Goal: Task Accomplishment & Management: Use online tool/utility

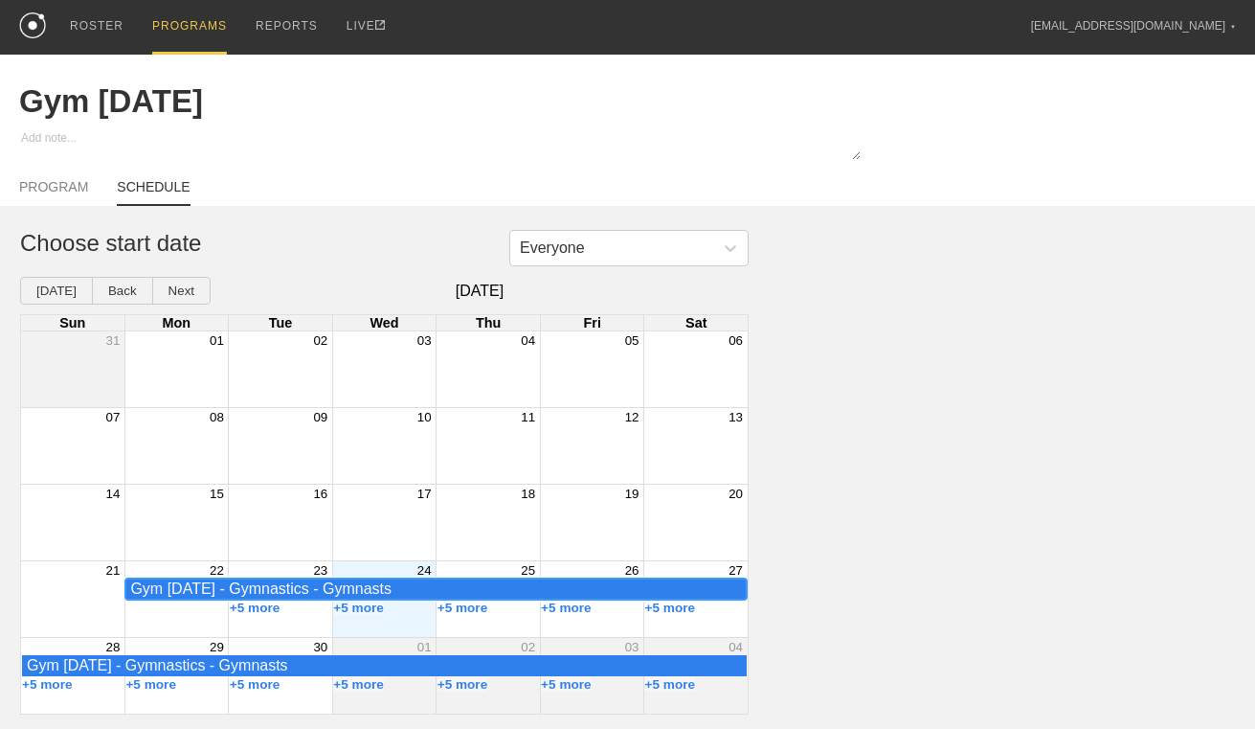
click at [560, 582] on div "Gym [DATE] - Gymnastics - Gymnasts" at bounding box center [436, 588] width 612 height 17
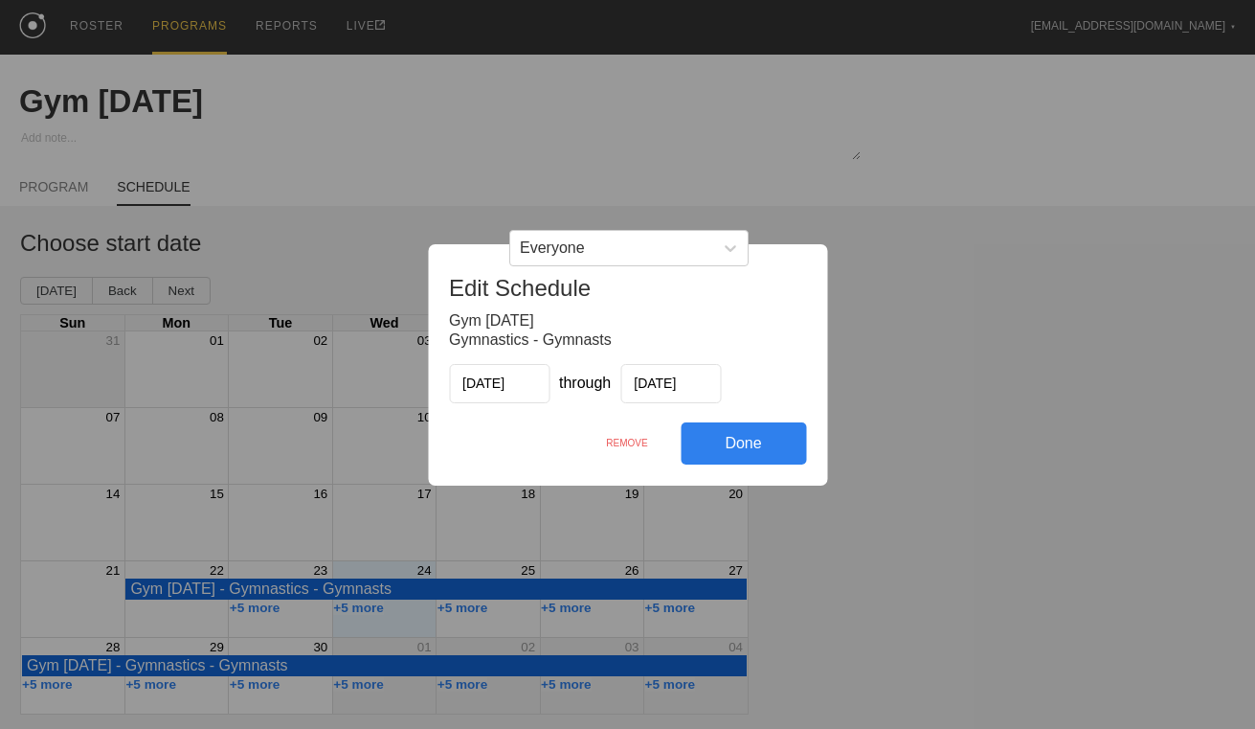
click at [643, 440] on div "REMOVE" at bounding box center [627, 442] width 107 height 41
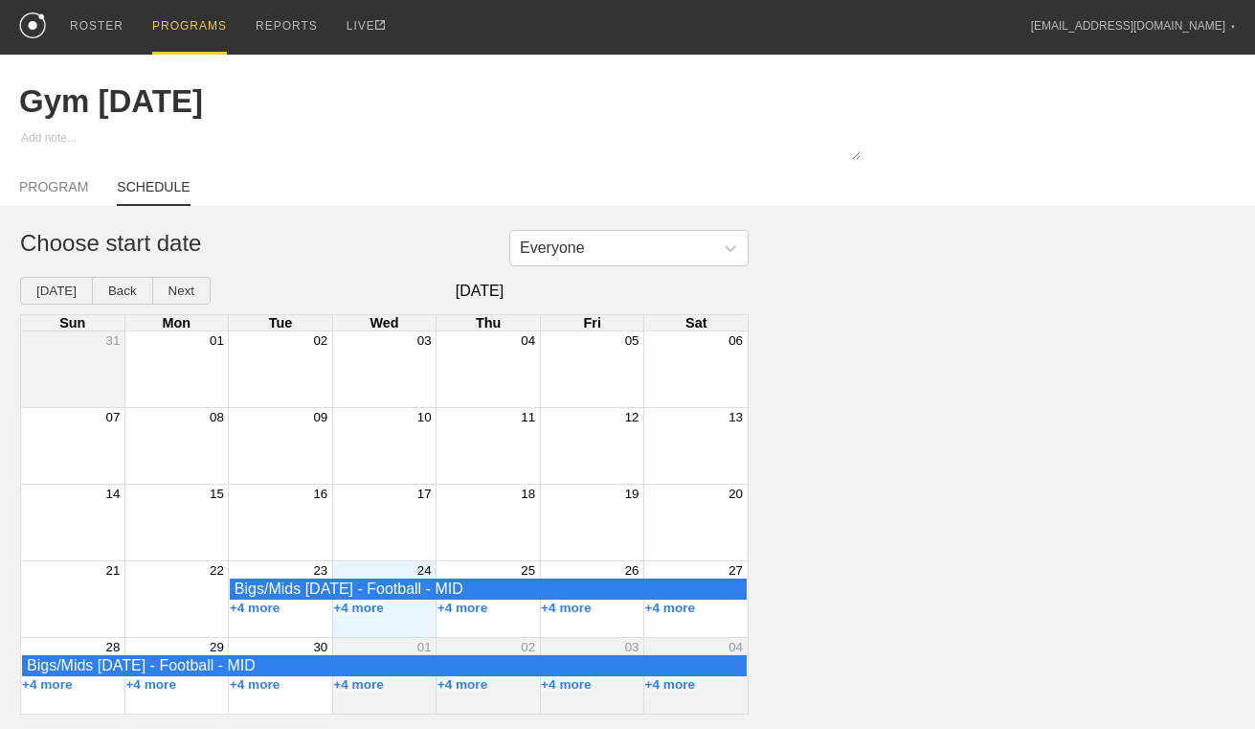
click at [124, 30] on link "ROSTER" at bounding box center [97, 26] width 82 height 52
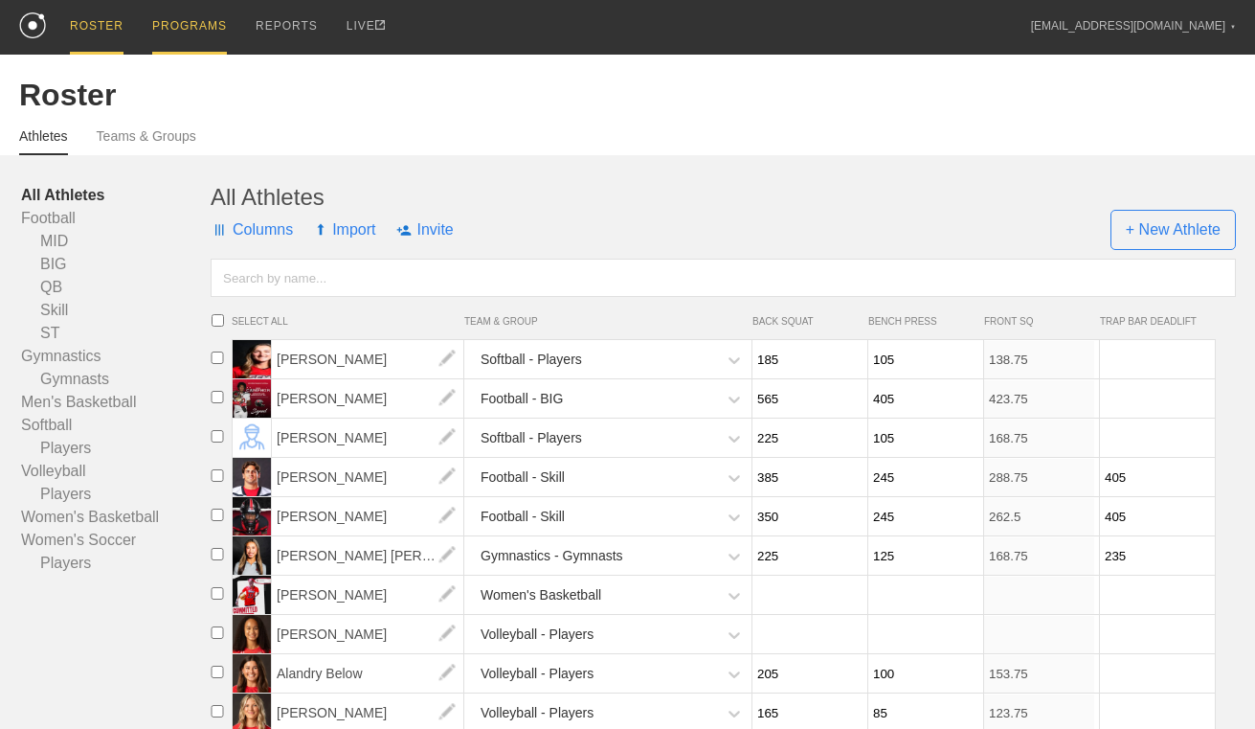
click at [184, 37] on div "PROGRAMS" at bounding box center [189, 27] width 75 height 55
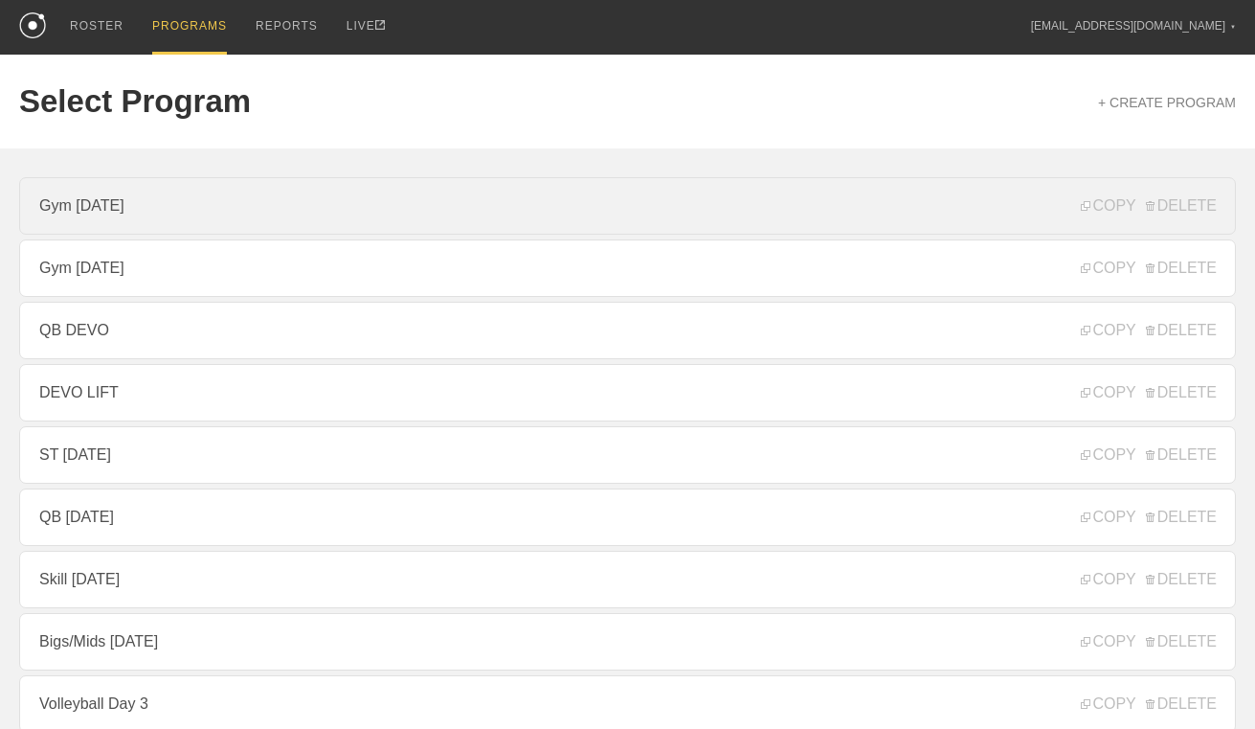
click at [203, 203] on link "Gym [DATE]" at bounding box center [627, 205] width 1217 height 57
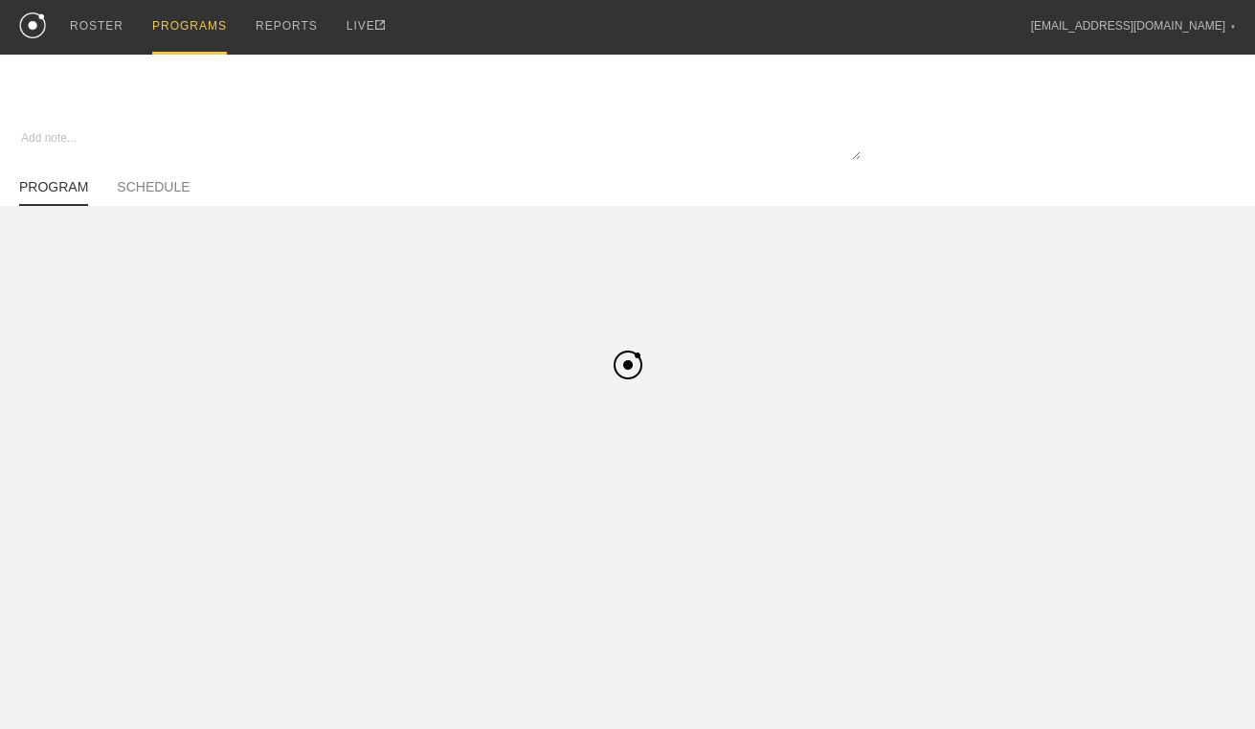
type textarea "x"
type input "Gym [DATE]"
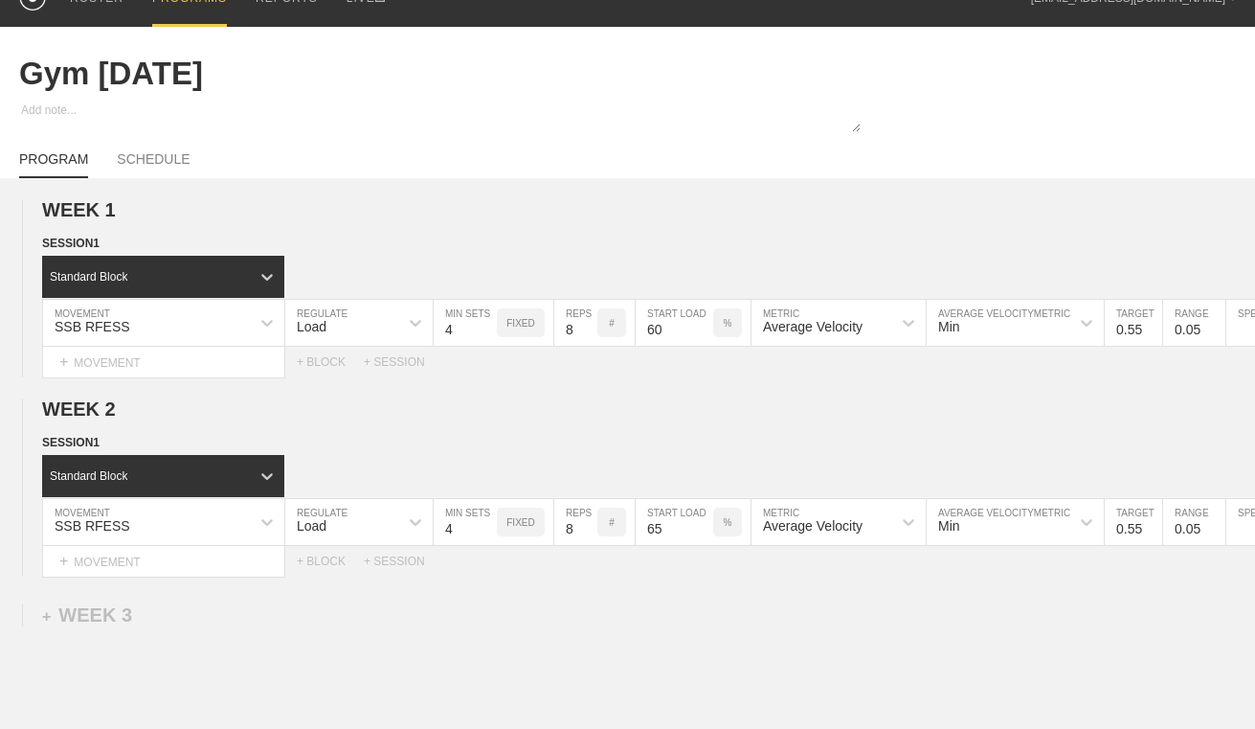
scroll to position [38, 0]
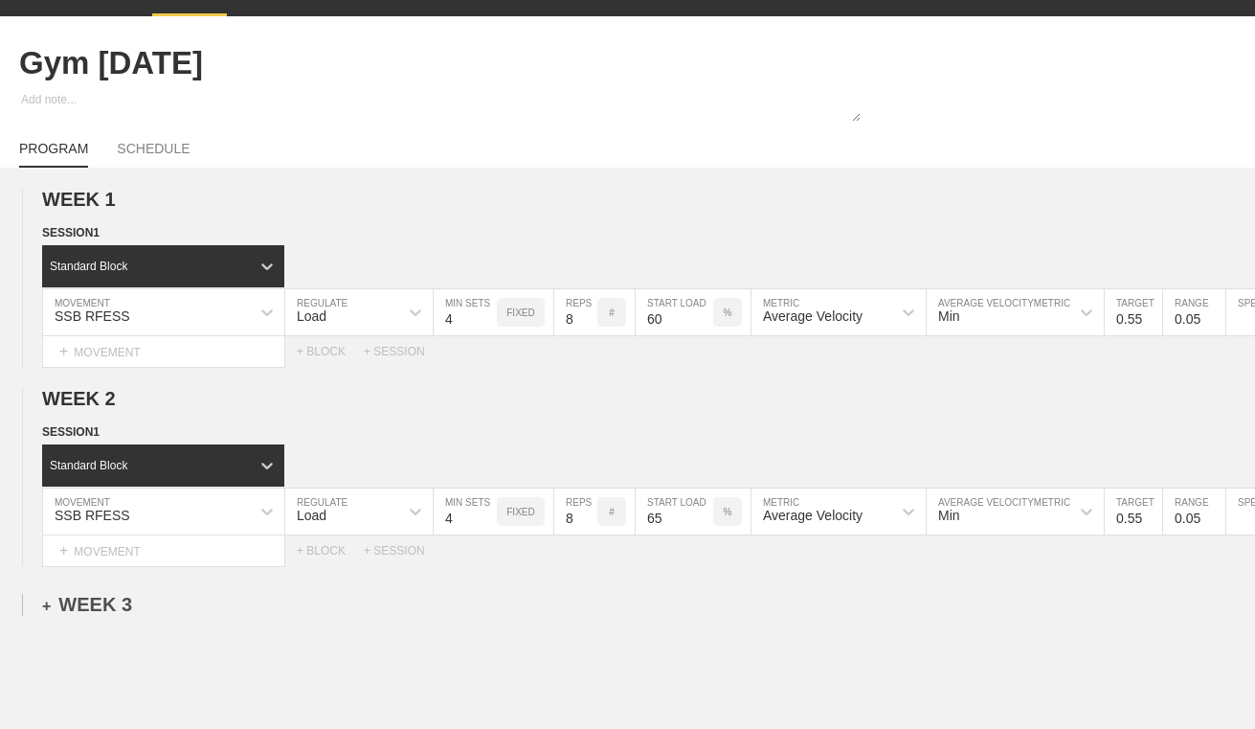
click at [107, 607] on div "+ WEEK 3" at bounding box center [87, 605] width 90 height 22
click at [113, 629] on div "+ SESSION 1" at bounding box center [79, 624] width 74 height 17
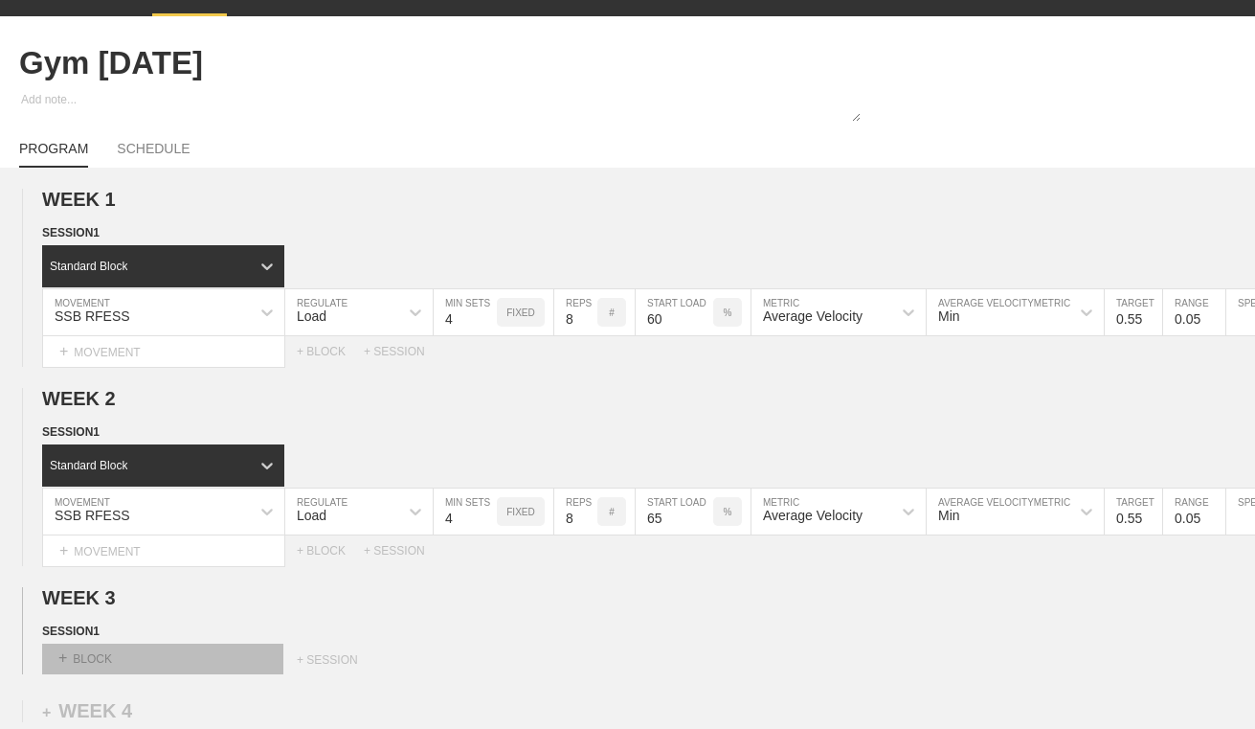
click at [139, 653] on div "+ BLOCK" at bounding box center [162, 658] width 241 height 31
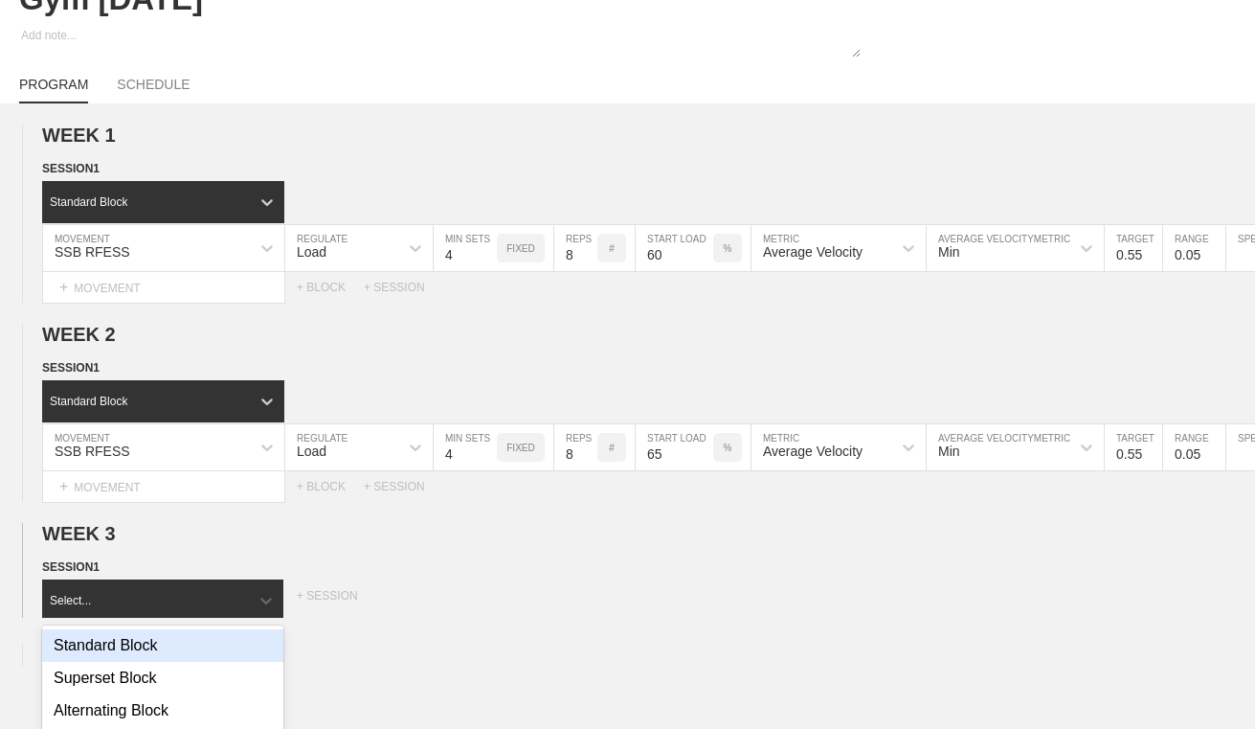
scroll to position [112, 0]
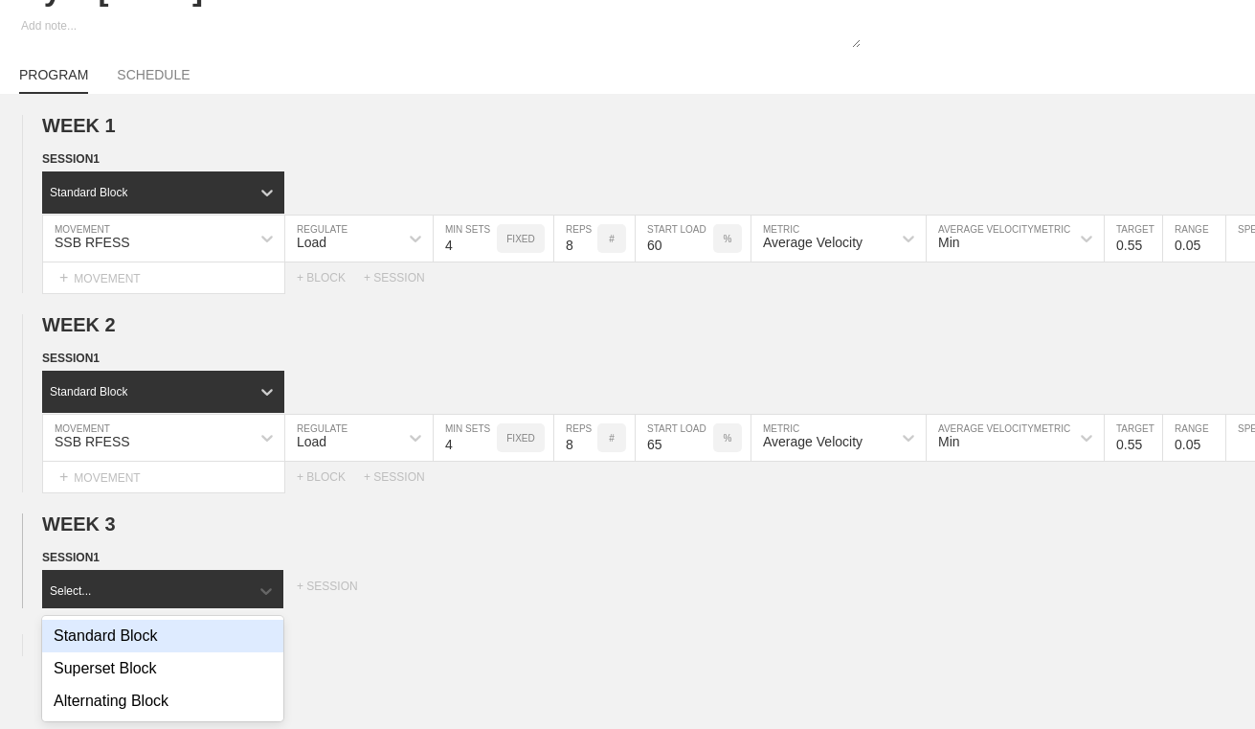
click at [156, 646] on div "Standard Block" at bounding box center [162, 636] width 241 height 33
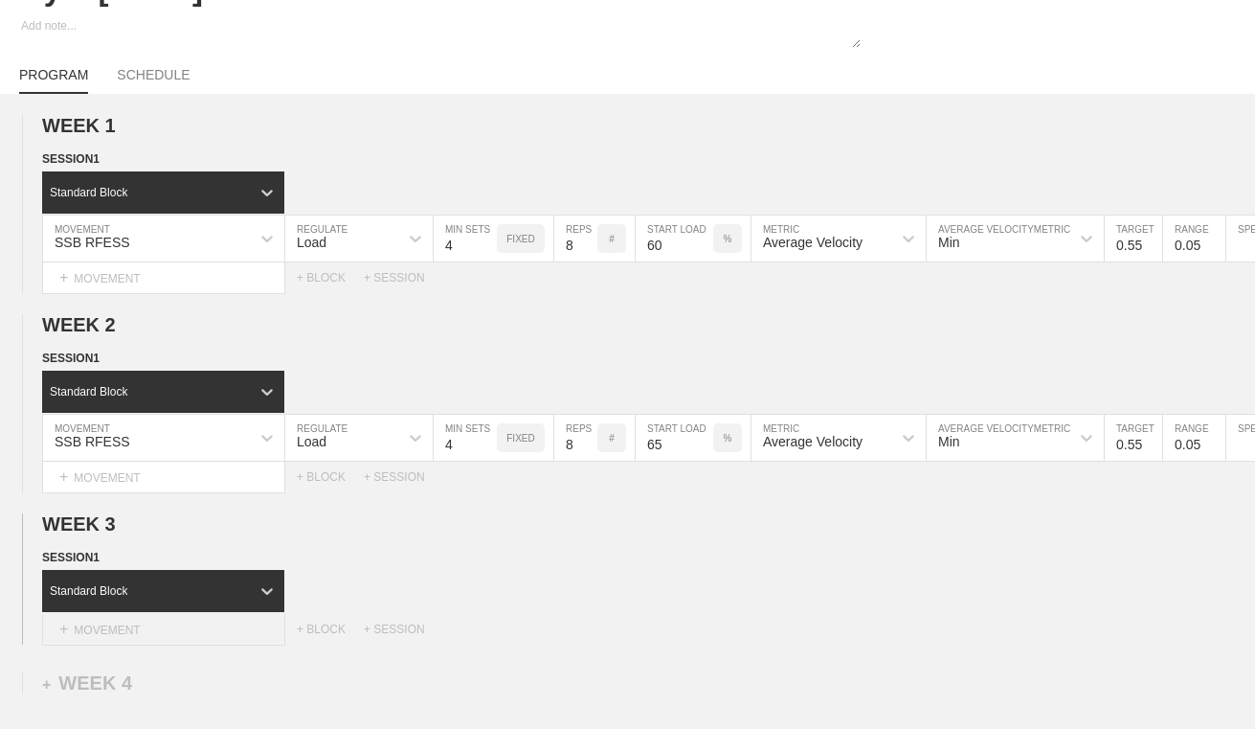
click at [166, 633] on div "+ MOVEMENT" at bounding box center [163, 630] width 243 height 32
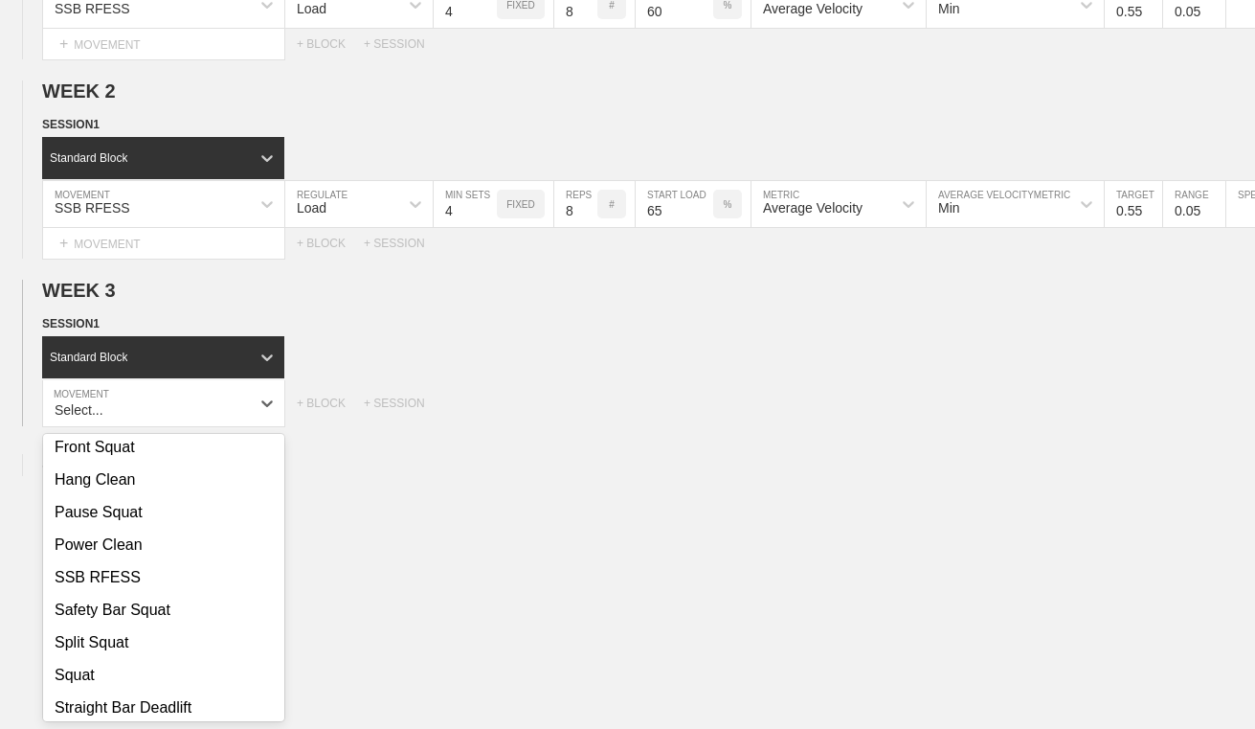
scroll to position [632, 0]
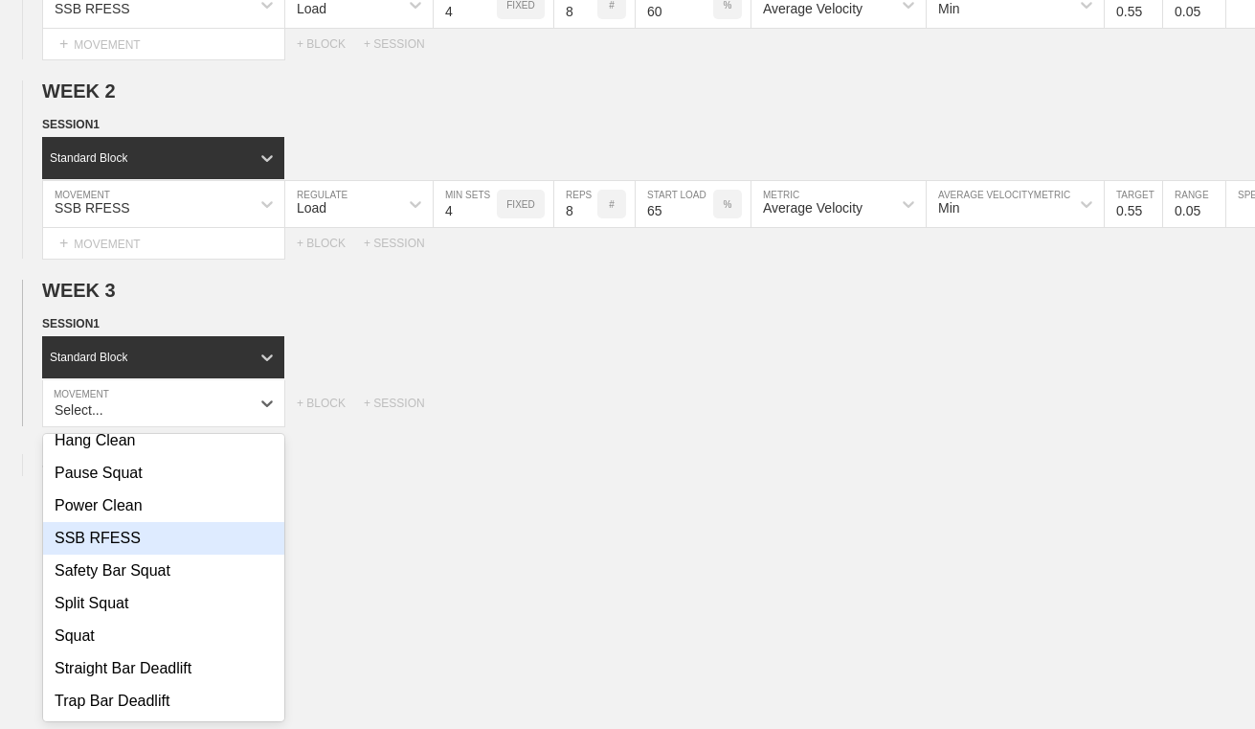
click at [169, 544] on div "SSB RFESS" at bounding box center [163, 538] width 241 height 33
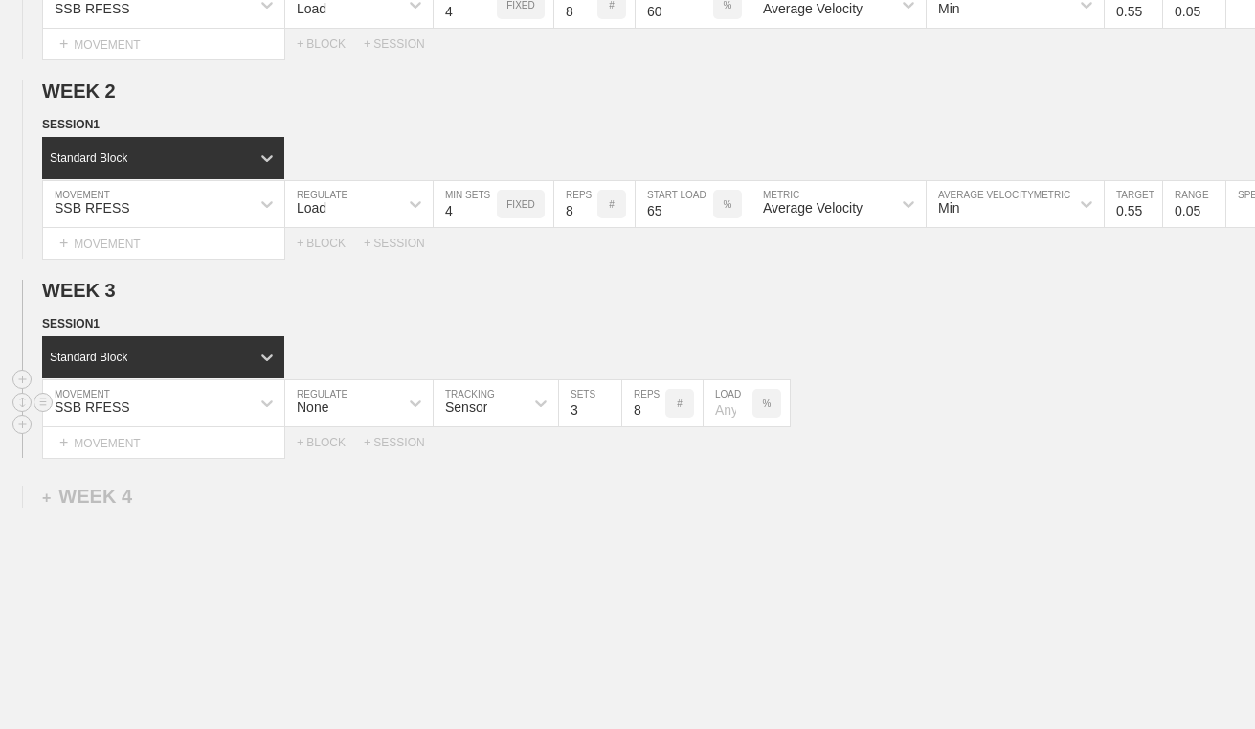
click at [357, 411] on div "None" at bounding box center [341, 403] width 113 height 33
click at [352, 479] on div "Load" at bounding box center [358, 486] width 147 height 33
click at [574, 406] on input "8" at bounding box center [575, 403] width 43 height 46
type input "6"
click at [684, 413] on input "number" at bounding box center [675, 403] width 78 height 46
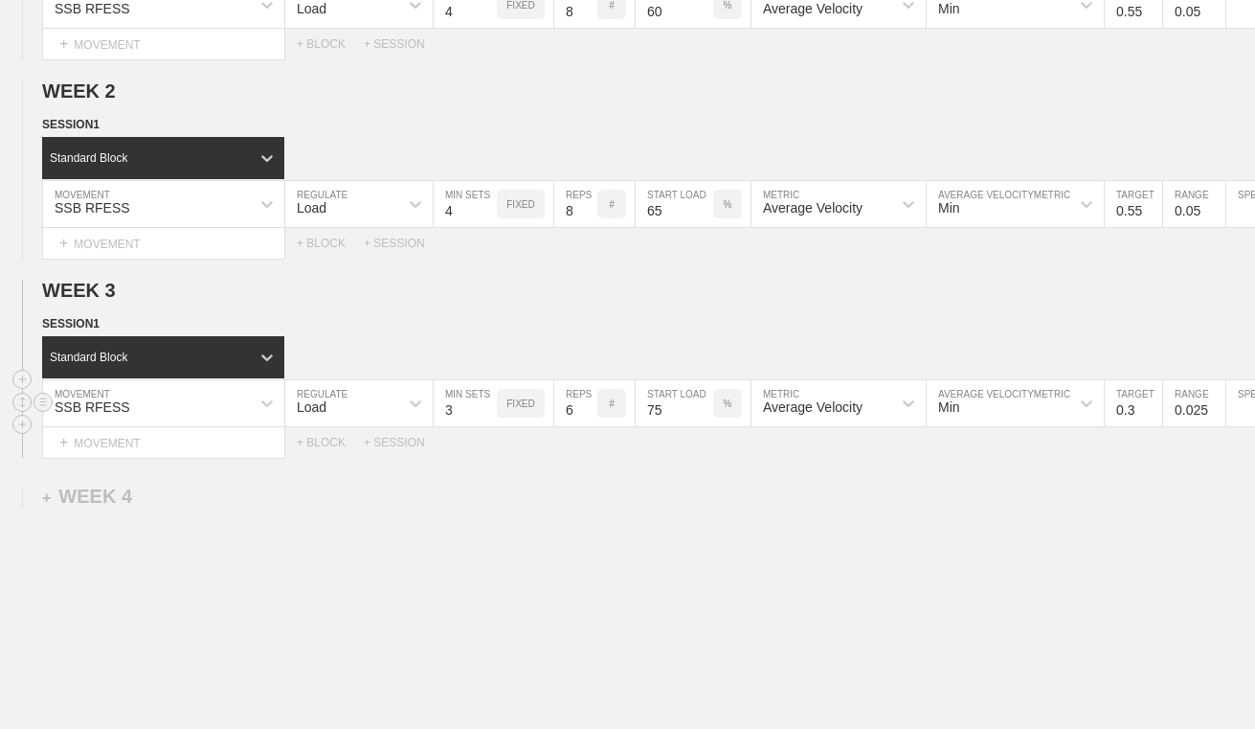
type input "75"
click at [1141, 408] on input "0.3" at bounding box center [1133, 403] width 57 height 46
type input "0.5"
click at [1207, 417] on input "0.025" at bounding box center [1194, 403] width 62 height 46
type input "0.05"
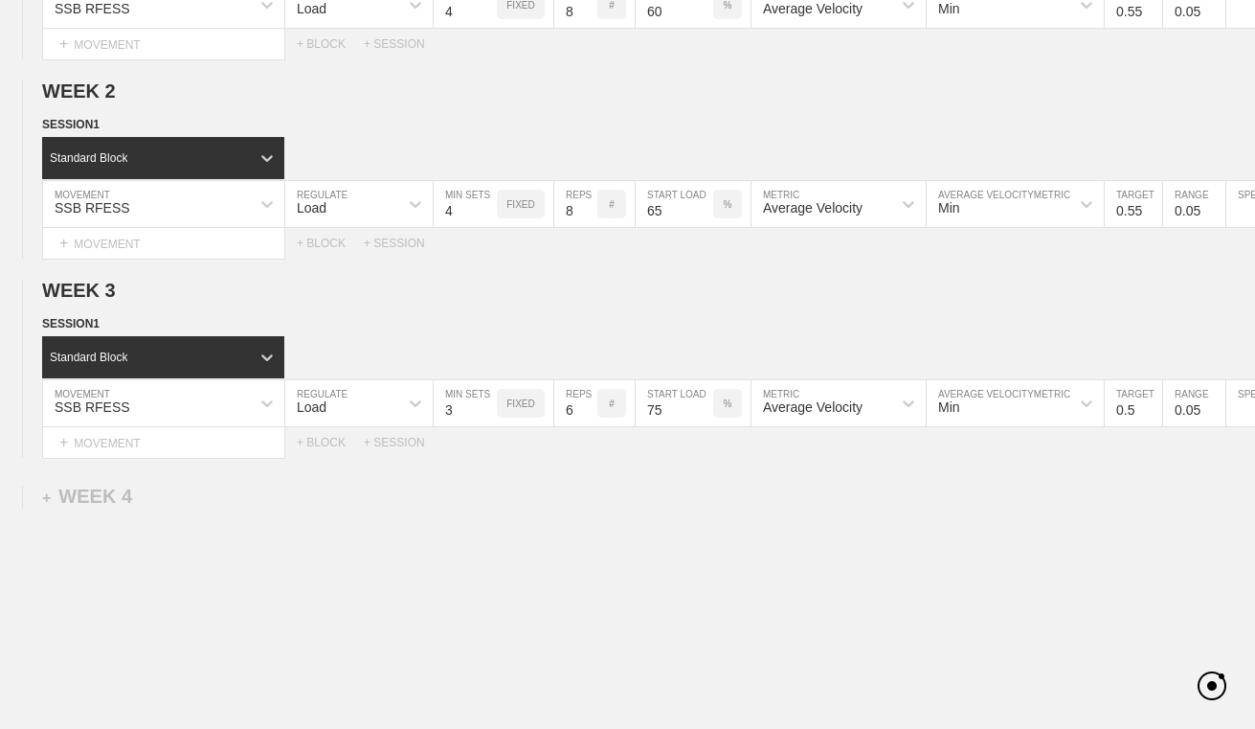
click at [1166, 533] on div "WEEK 1 DUPLICATE DELETE SESSION 1 Standard Block DUPLICATE INSERT MOVEMENT AFTE…" at bounding box center [627, 327] width 1255 height 935
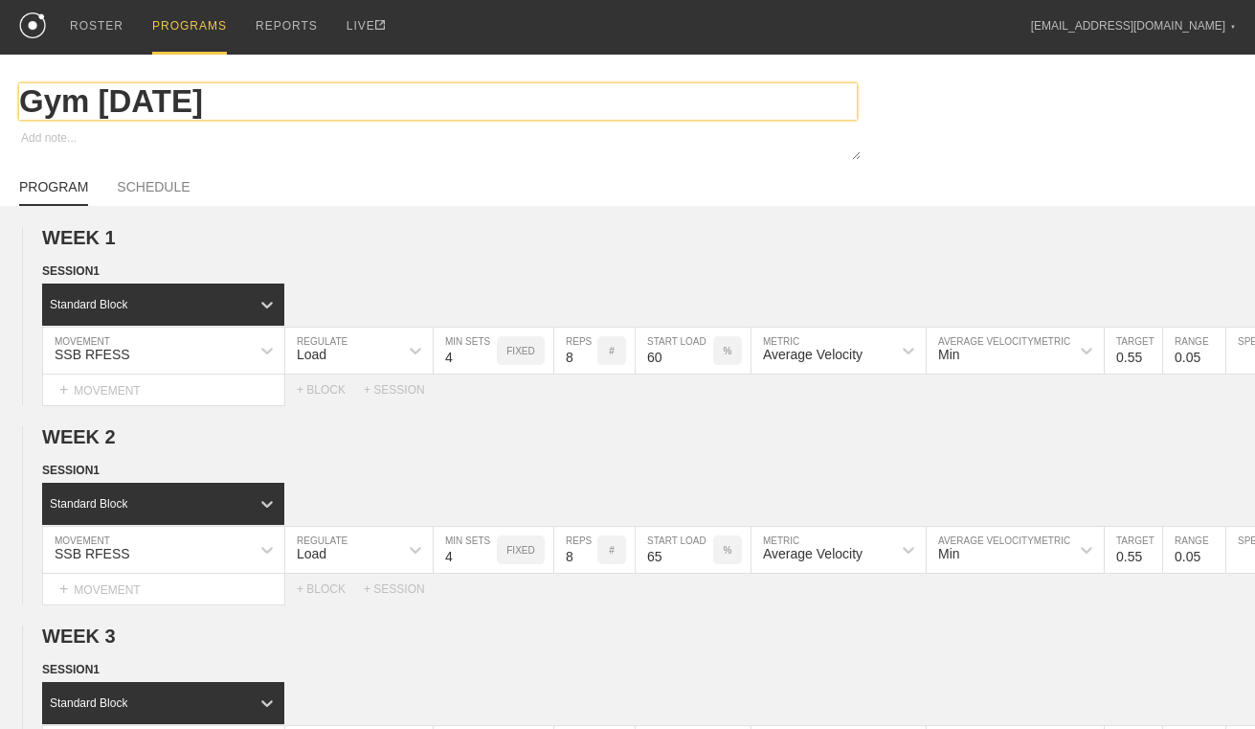
scroll to position [0, 0]
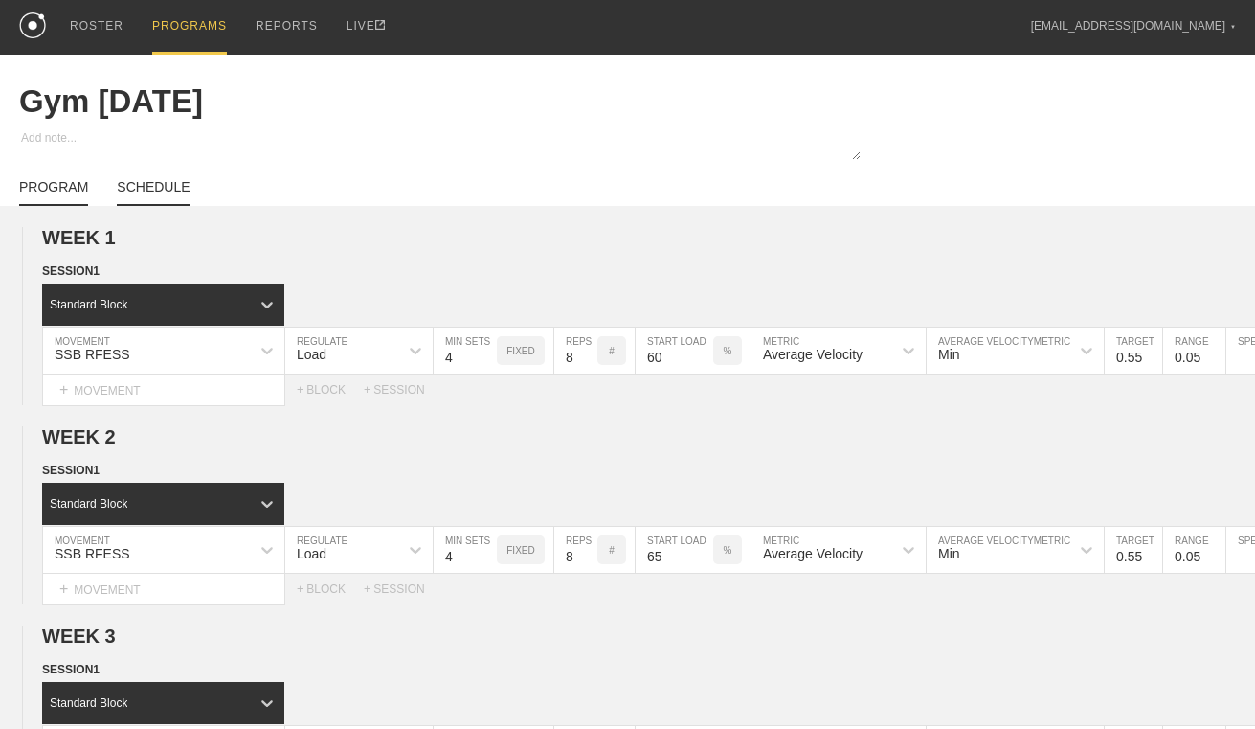
click at [185, 183] on link "SCHEDULE" at bounding box center [153, 192] width 73 height 27
type textarea "x"
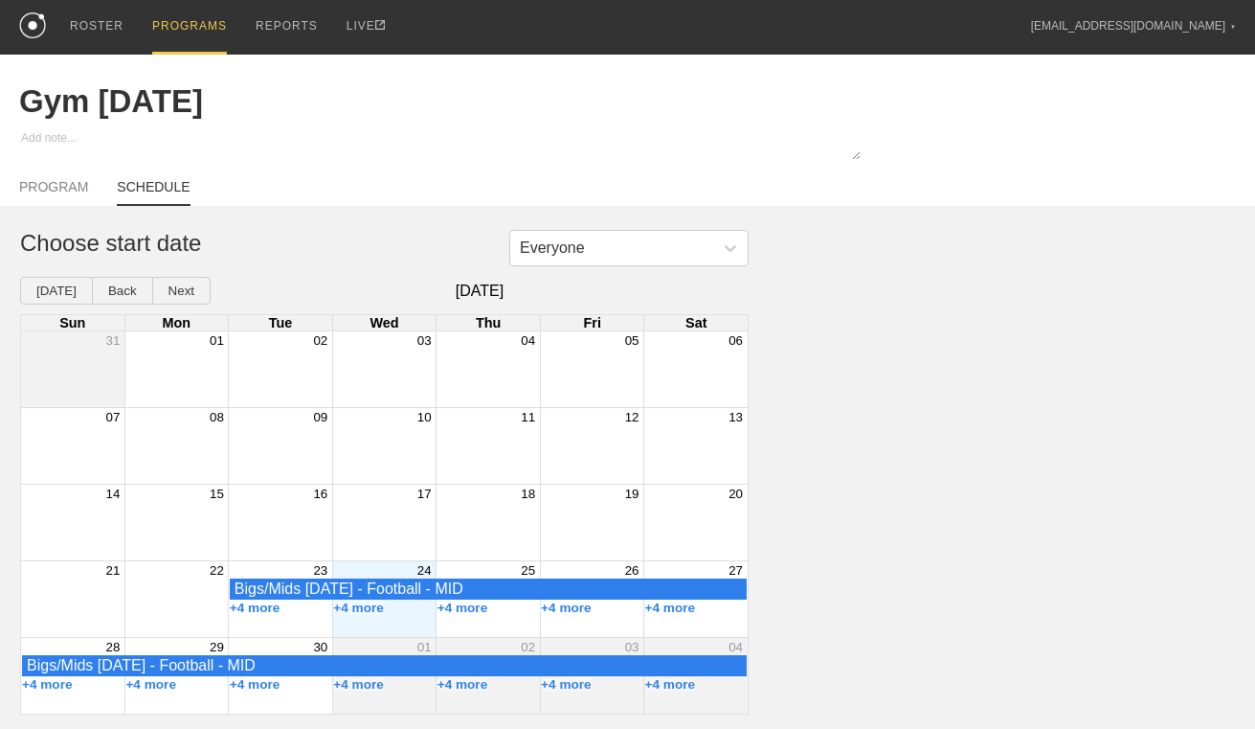
click at [408, 603] on div "+4 more" at bounding box center [383, 607] width 103 height 15
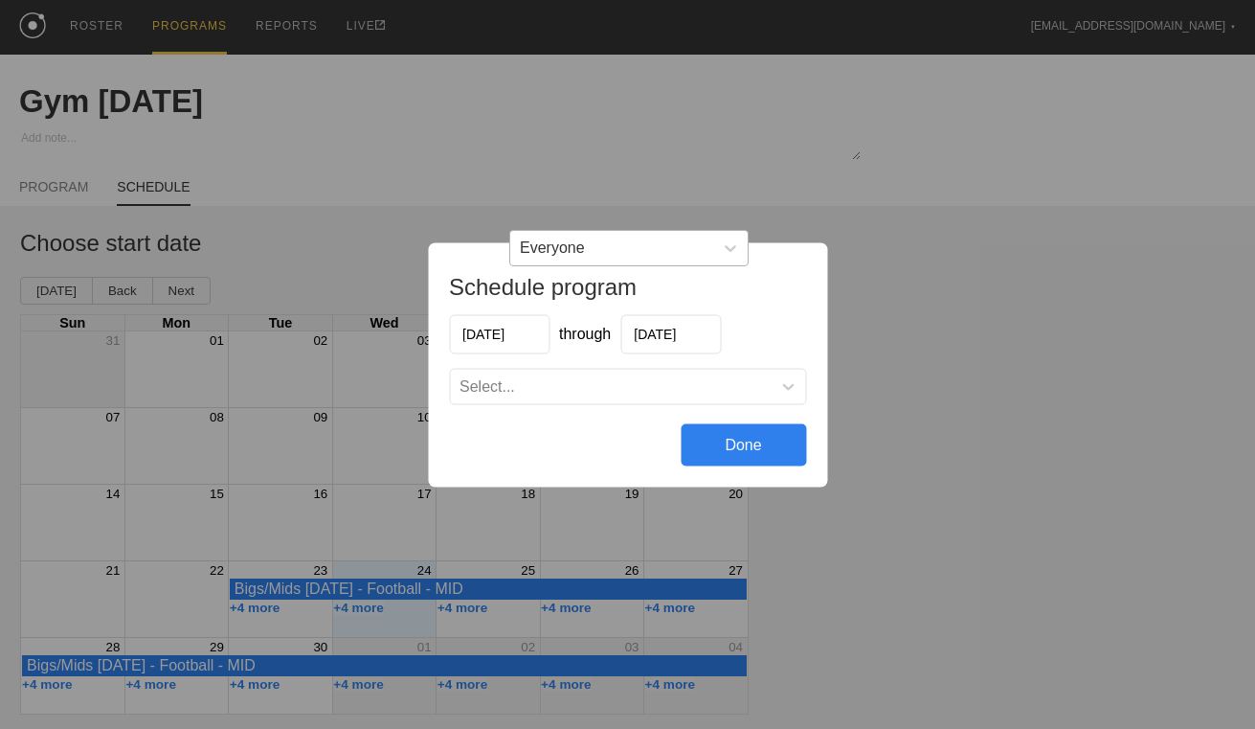
click at [605, 238] on div "Everyone" at bounding box center [611, 248] width 203 height 29
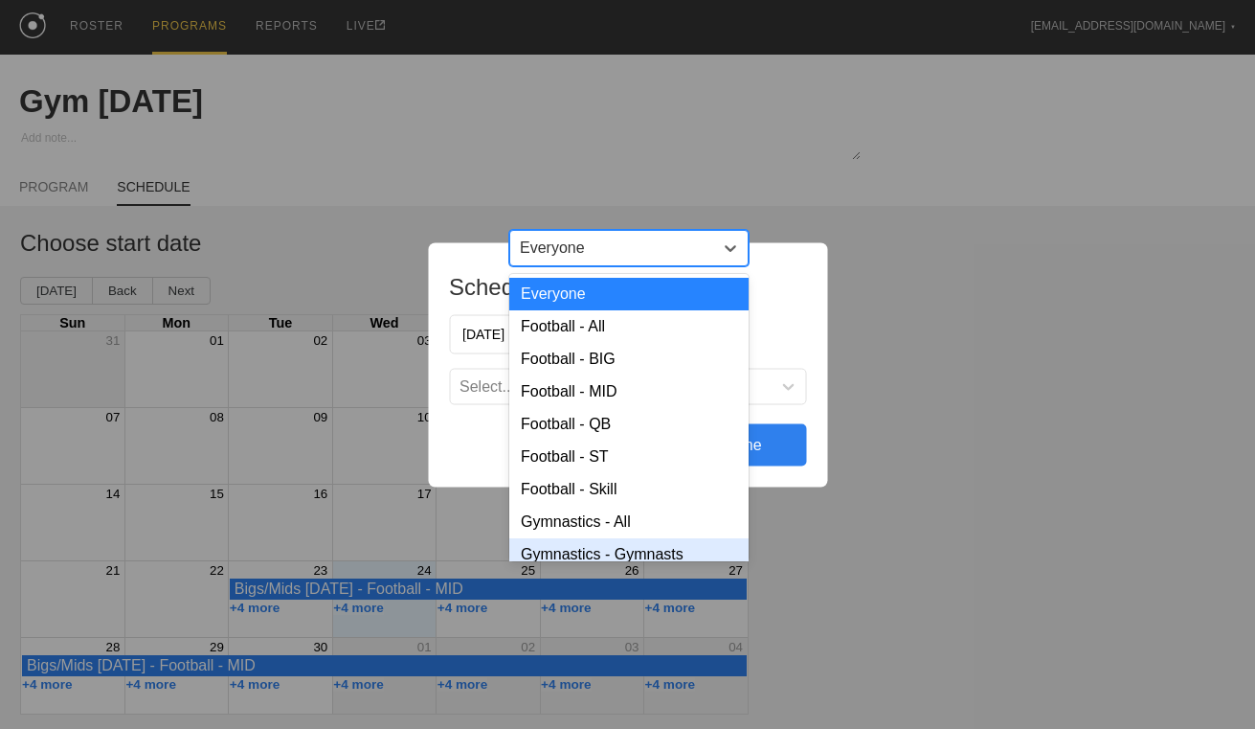
click at [631, 550] on div "Gymnastics - Gymnasts" at bounding box center [628, 554] width 239 height 33
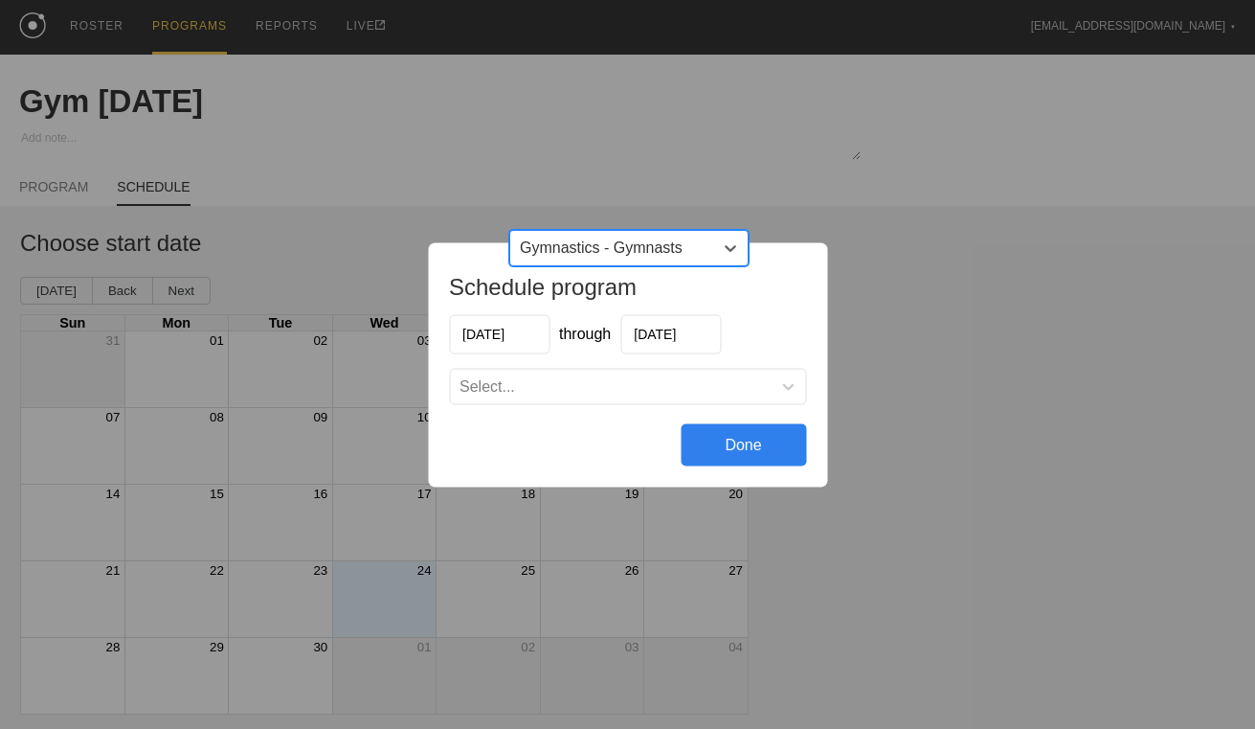
click at [635, 383] on div "Select..." at bounding box center [610, 385] width 321 height 19
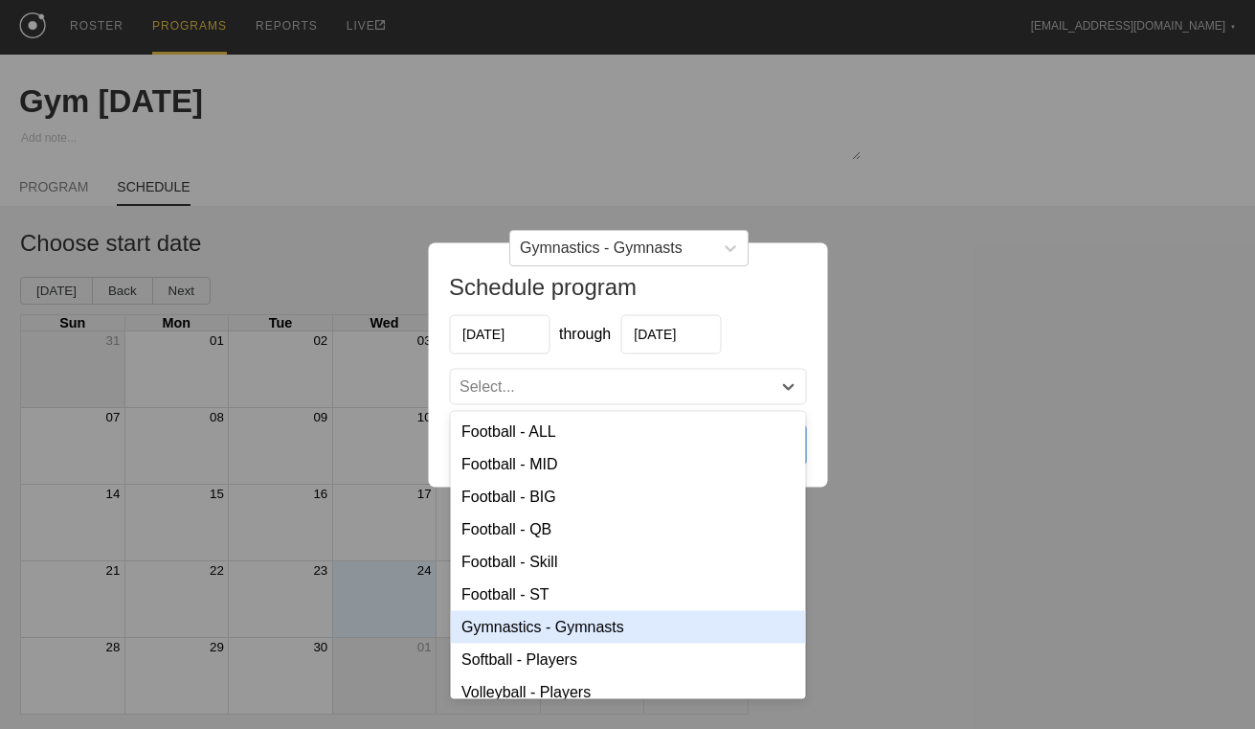
click at [615, 625] on div "Gymnastics - Gymnasts" at bounding box center [627, 626] width 355 height 33
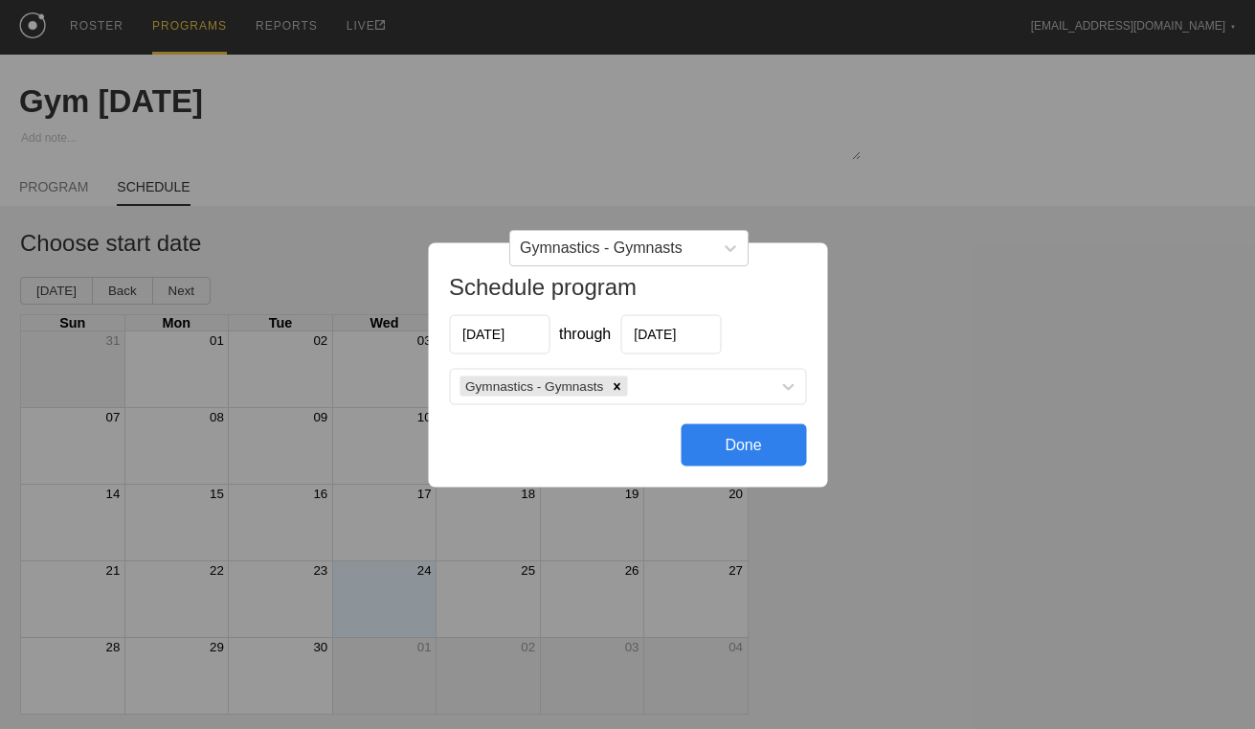
click at [742, 448] on div "Done" at bounding box center [743, 444] width 125 height 42
